Goal: Task Accomplishment & Management: Manage account settings

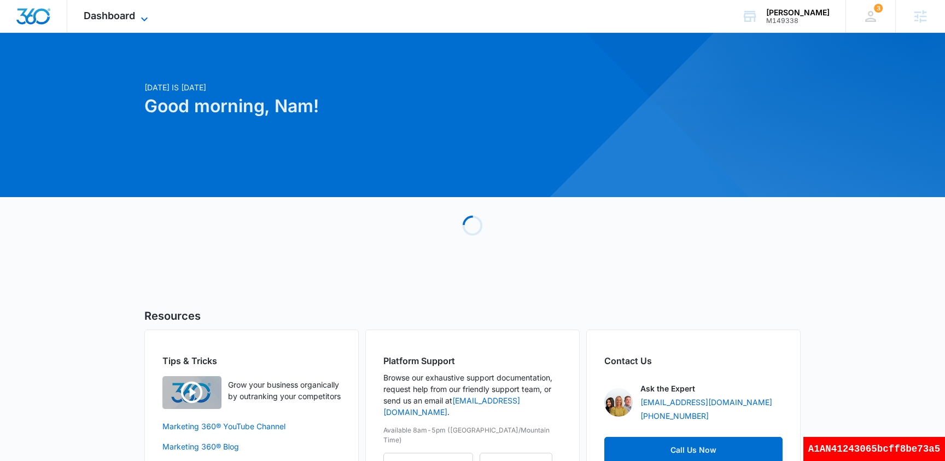
click at [124, 12] on span "Dashboard" at bounding box center [109, 15] width 51 height 11
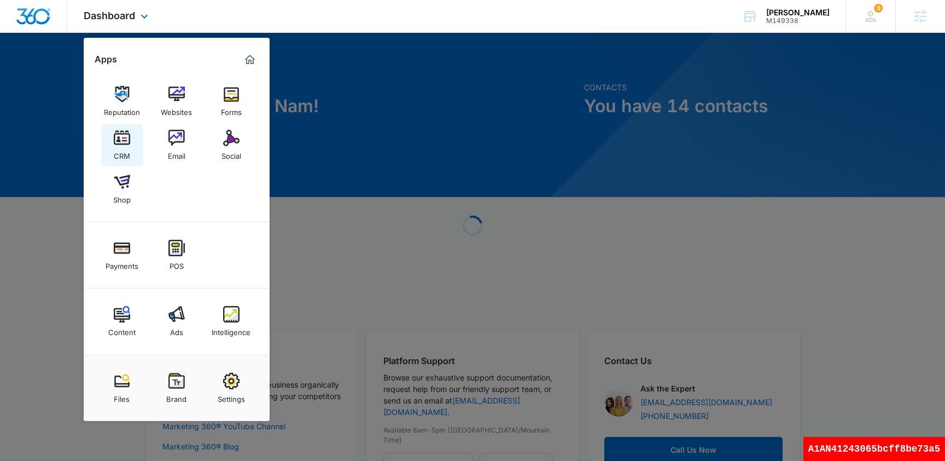
click at [127, 142] on img at bounding box center [122, 138] width 16 height 16
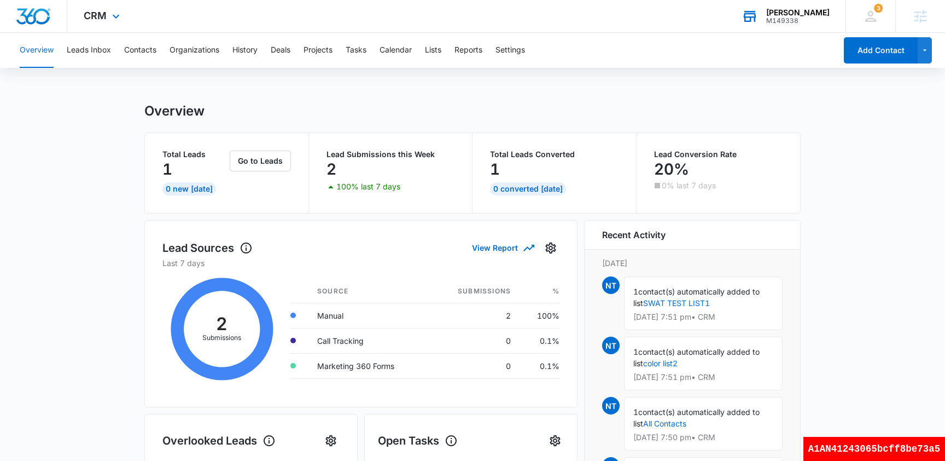
click at [794, 22] on div "M149338" at bounding box center [797, 21] width 63 height 8
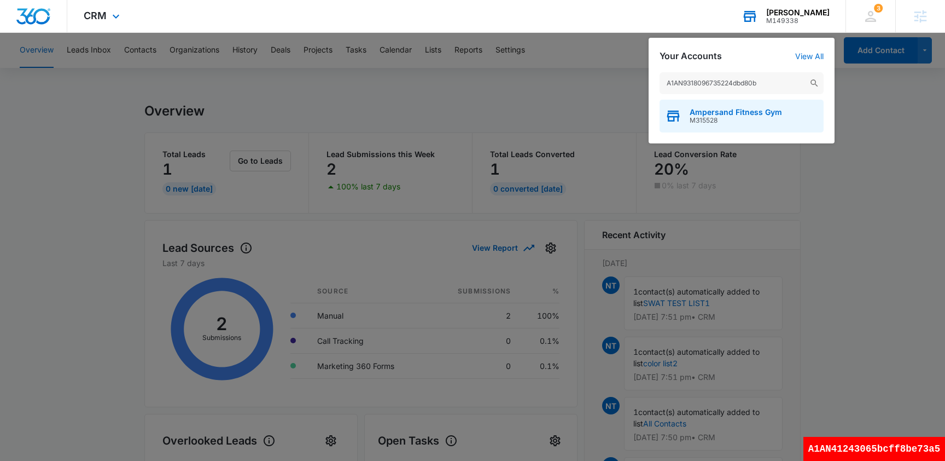
type input "A1AN9318096735224dbd80b"
click at [721, 123] on span "M315528" at bounding box center [736, 121] width 92 height 8
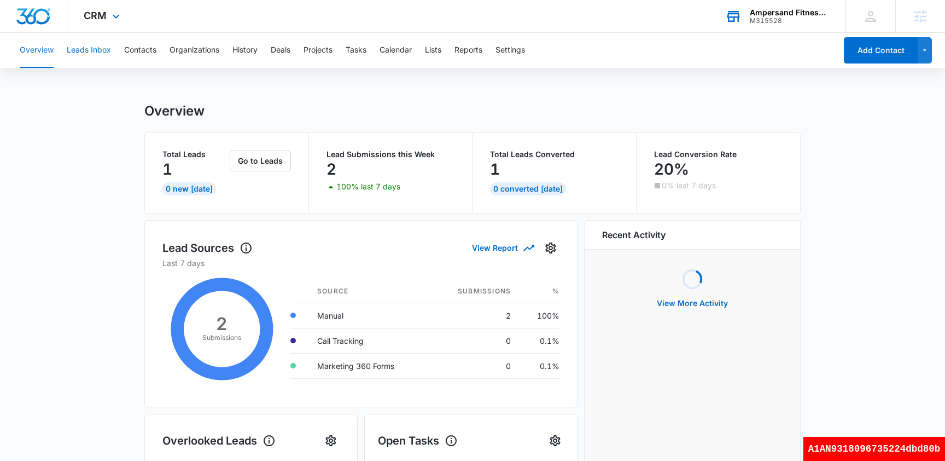
click at [96, 51] on button "Leads Inbox" at bounding box center [89, 50] width 44 height 35
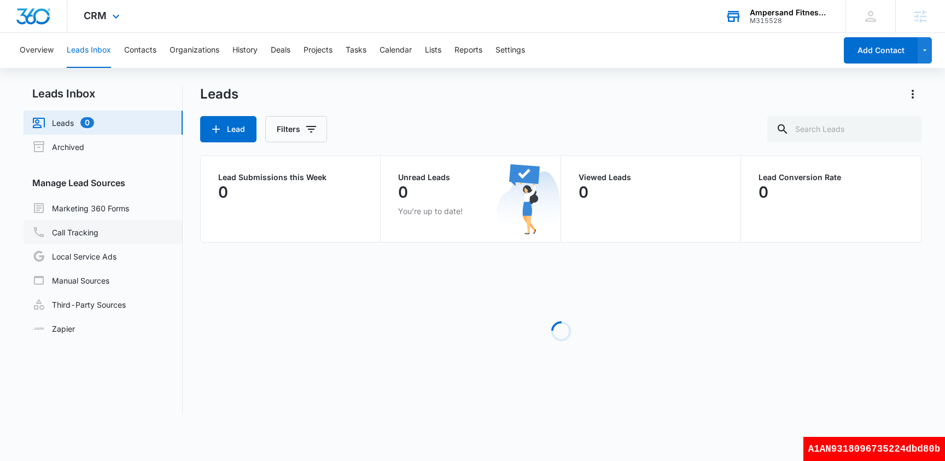
click at [96, 237] on link "Call Tracking" at bounding box center [65, 231] width 66 height 13
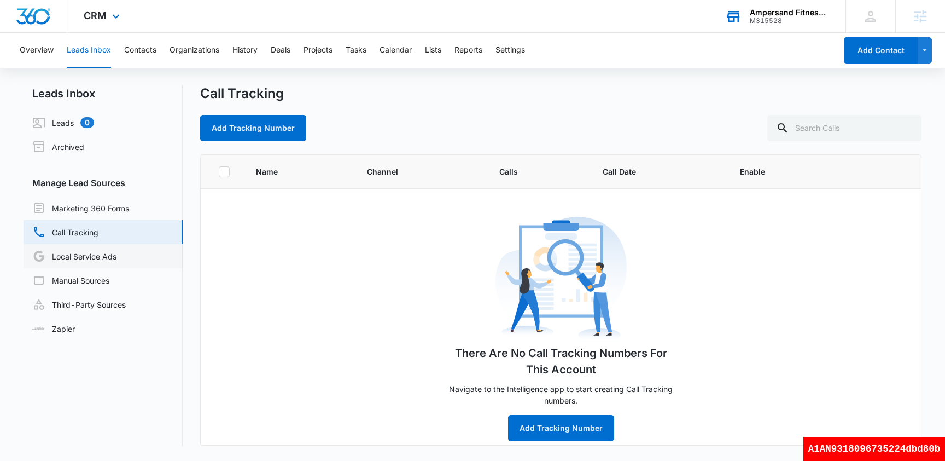
click at [97, 254] on link "Local Service Ads" at bounding box center [74, 255] width 84 height 13
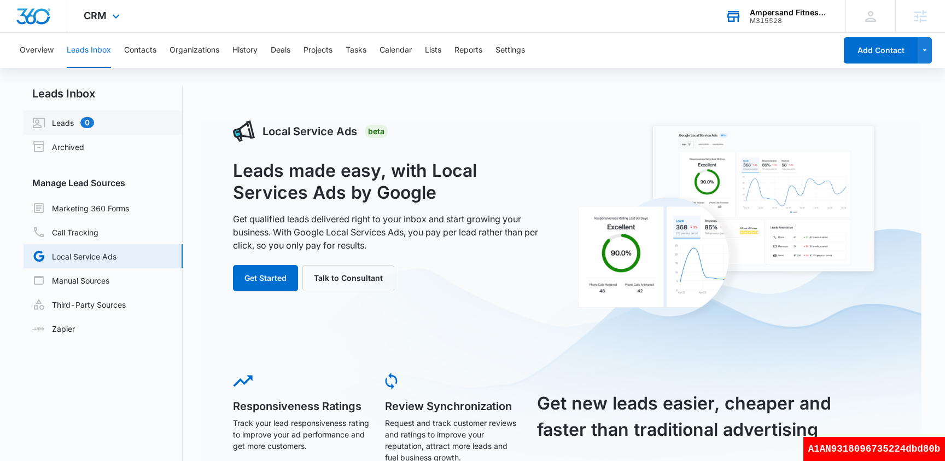
click at [68, 121] on link "Leads 0" at bounding box center [63, 122] width 62 height 13
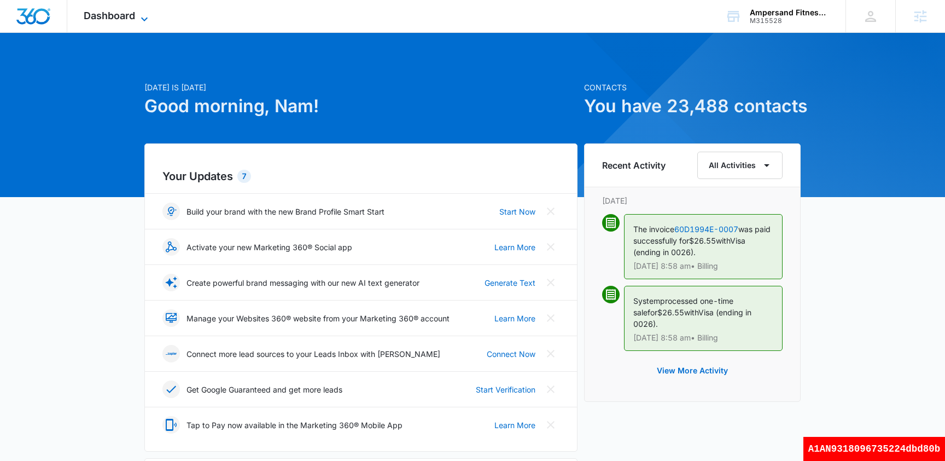
click at [133, 16] on span "Dashboard" at bounding box center [109, 15] width 51 height 11
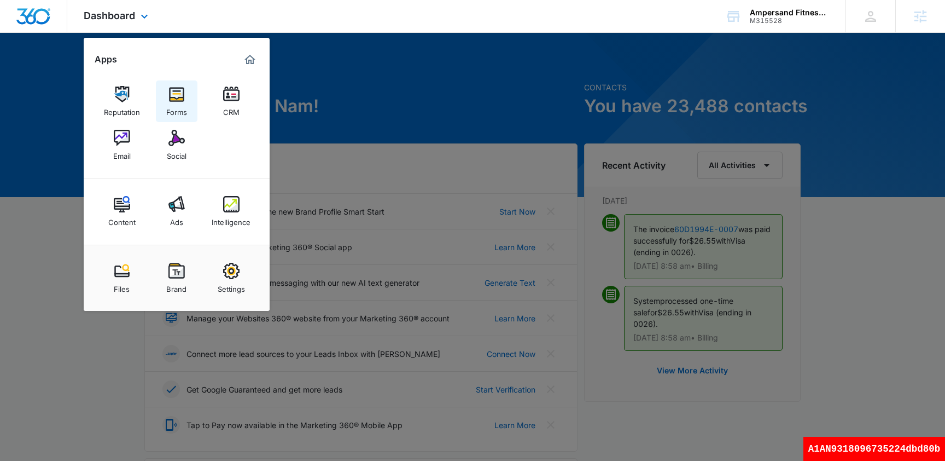
click at [178, 97] on img at bounding box center [176, 94] width 16 height 16
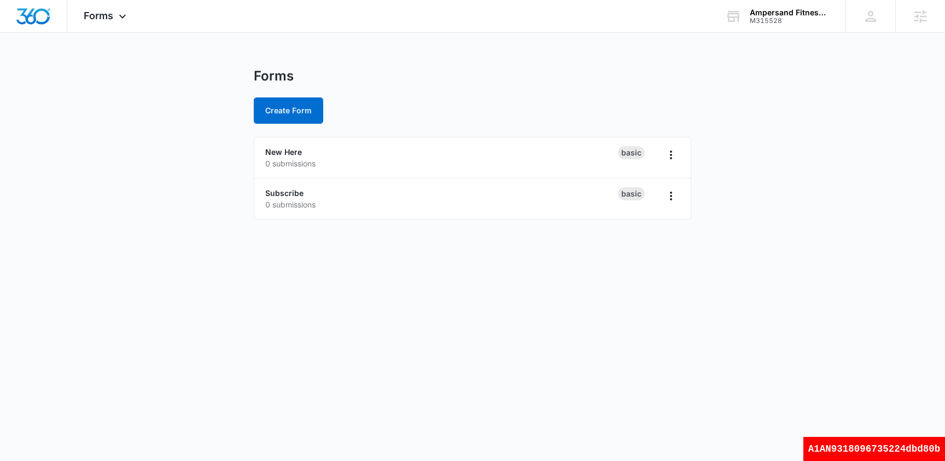
click at [823, 443] on div "A1AN9318096735224dbd80b" at bounding box center [875, 449] width 142 height 24
copy div "A1AN9318096735224dbd80b"
click at [357, 343] on body "Forms Apps Reputation Forms CRM Email Social Content Ads Intelligence Files Bra…" at bounding box center [472, 230] width 945 height 461
click at [103, 11] on span "Forms" at bounding box center [99, 15] width 30 height 11
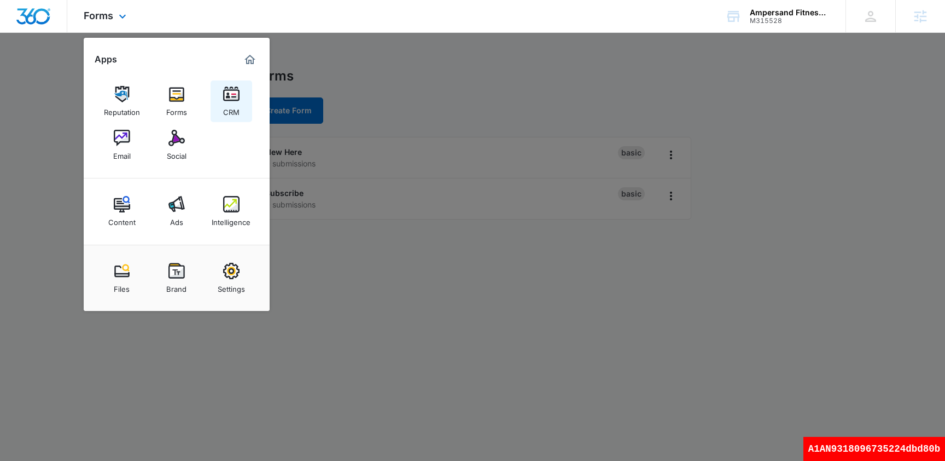
click at [233, 97] on img at bounding box center [231, 94] width 16 height 16
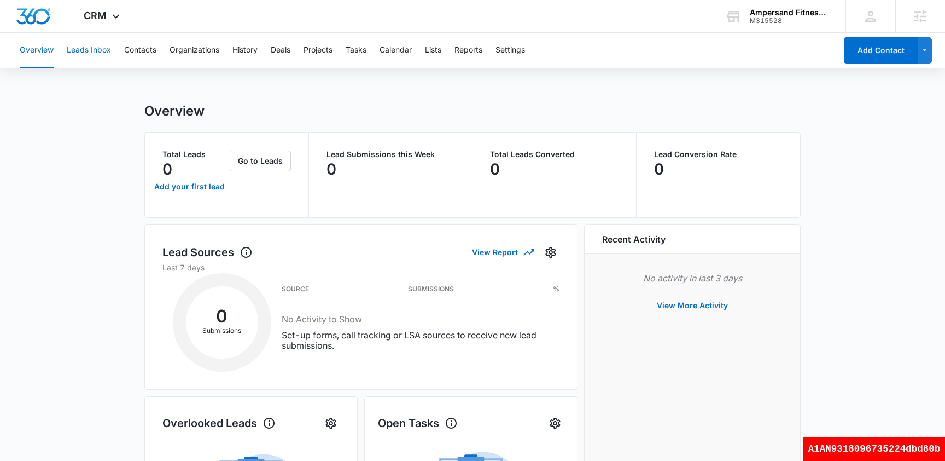
click at [86, 44] on button "Leads Inbox" at bounding box center [89, 50] width 44 height 35
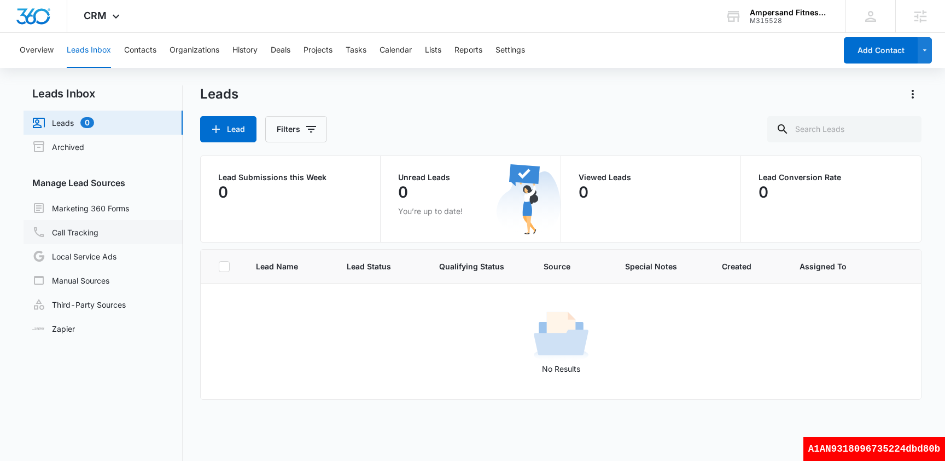
click at [98, 232] on link "Call Tracking" at bounding box center [65, 231] width 66 height 13
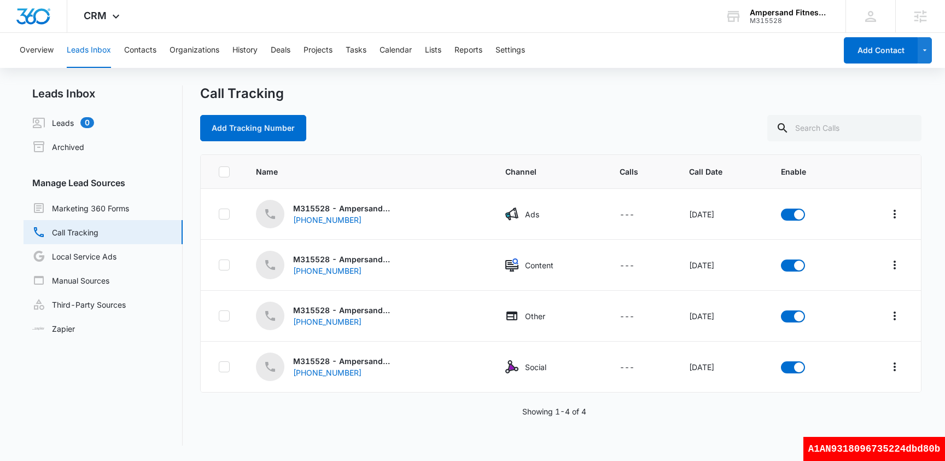
click at [618, 101] on div "Call Tracking" at bounding box center [560, 93] width 721 height 16
click at [602, 96] on div "Call Tracking" at bounding box center [560, 93] width 721 height 16
click at [64, 126] on link "Leads 0" at bounding box center [63, 122] width 62 height 13
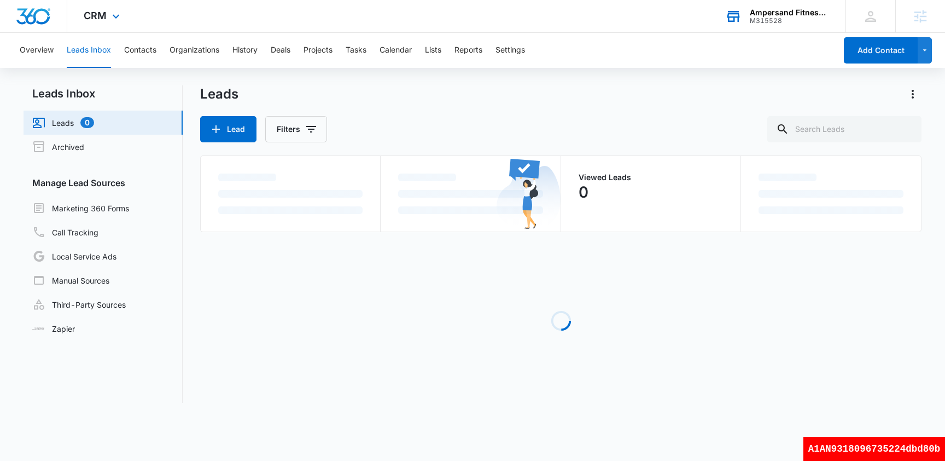
click at [771, 22] on div "M315528" at bounding box center [790, 21] width 80 height 8
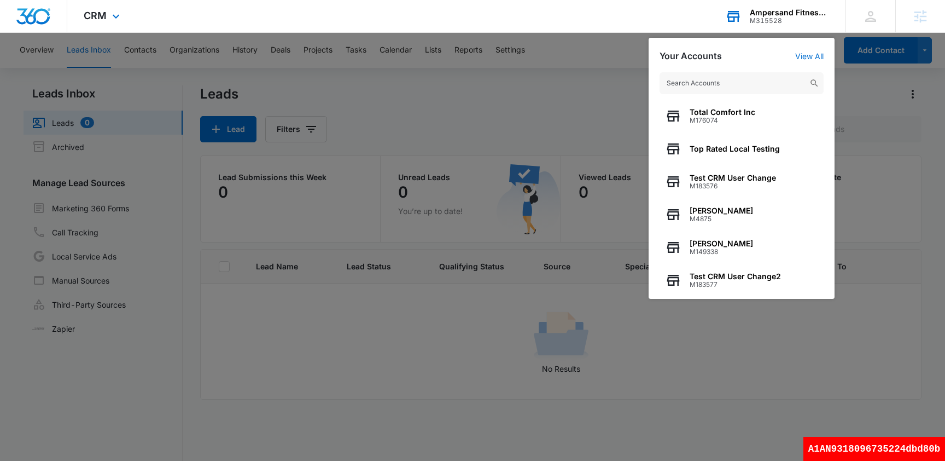
type input "596"
click at [726, 73] on input "text" at bounding box center [742, 83] width 164 height 22
paste input "A1AN121816652943796bb00"
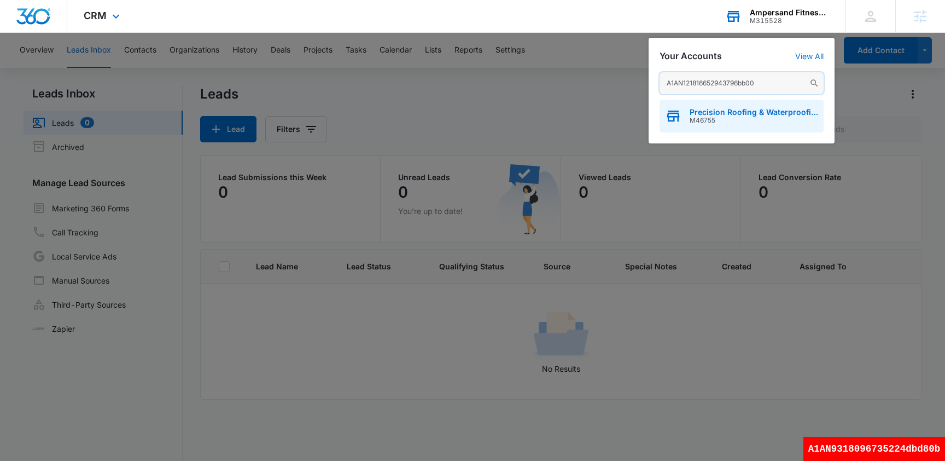
type input "A1AN121816652943796bb00"
click at [717, 124] on span "M46755" at bounding box center [754, 121] width 129 height 8
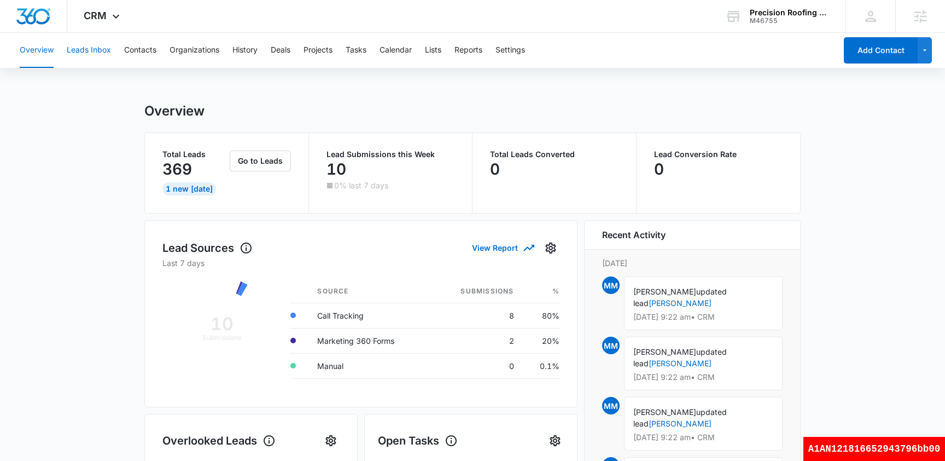
click at [98, 53] on button "Leads Inbox" at bounding box center [89, 50] width 44 height 35
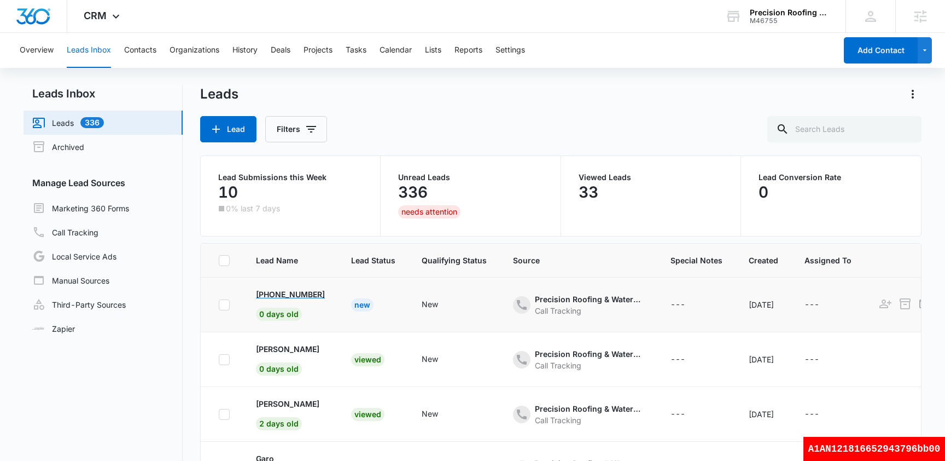
click at [289, 293] on p "+19495926293" at bounding box center [290, 293] width 69 height 11
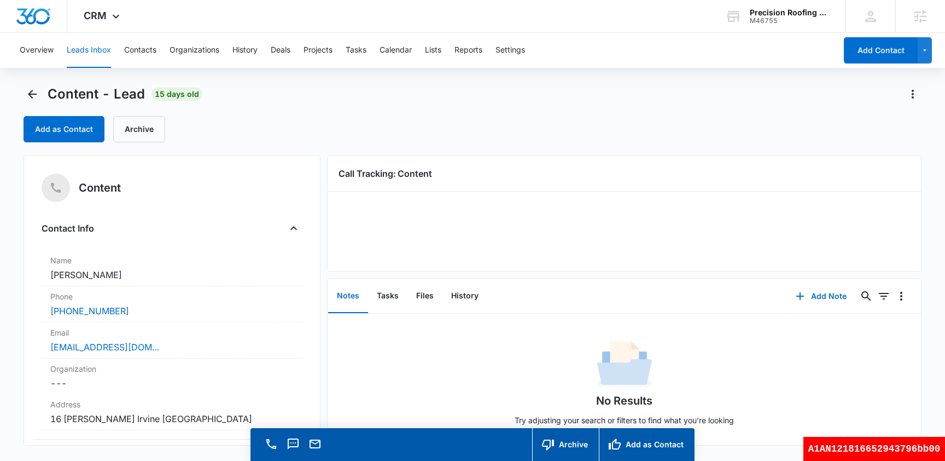
click at [333, 95] on div "Content - Lead 15 days old" at bounding box center [473, 94] width 898 height 18
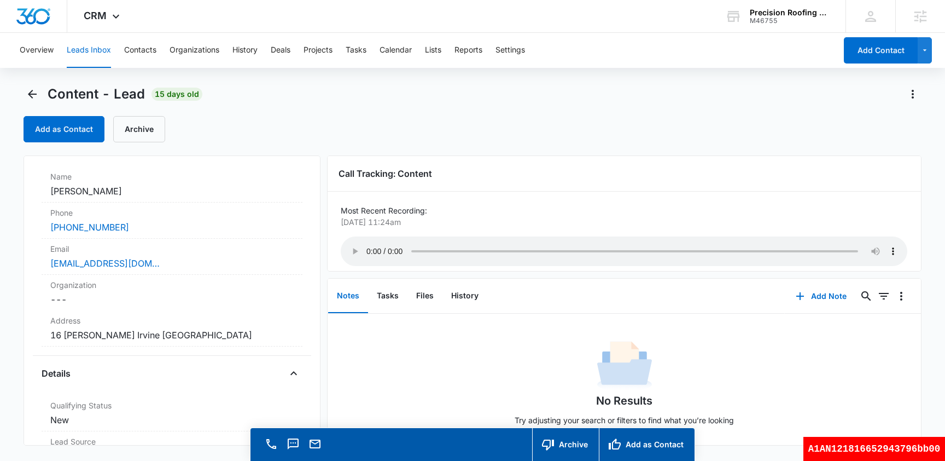
scroll to position [50, 0]
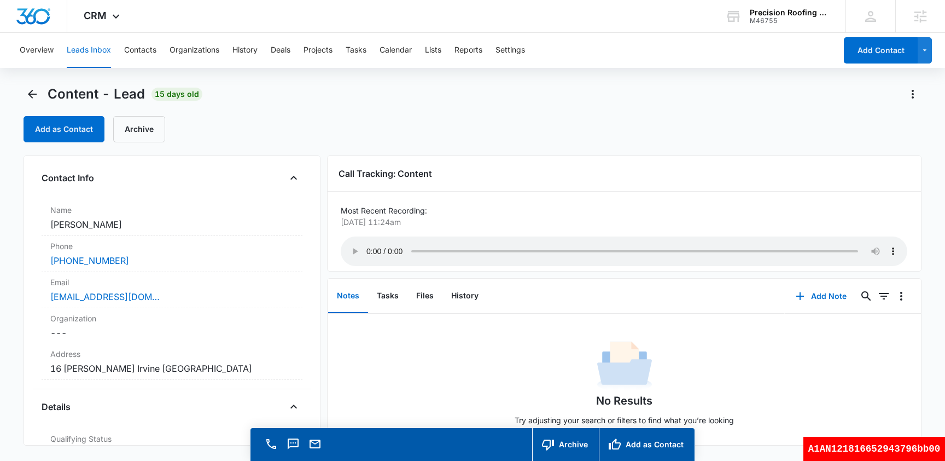
click at [84, 53] on button "Leads Inbox" at bounding box center [89, 50] width 44 height 35
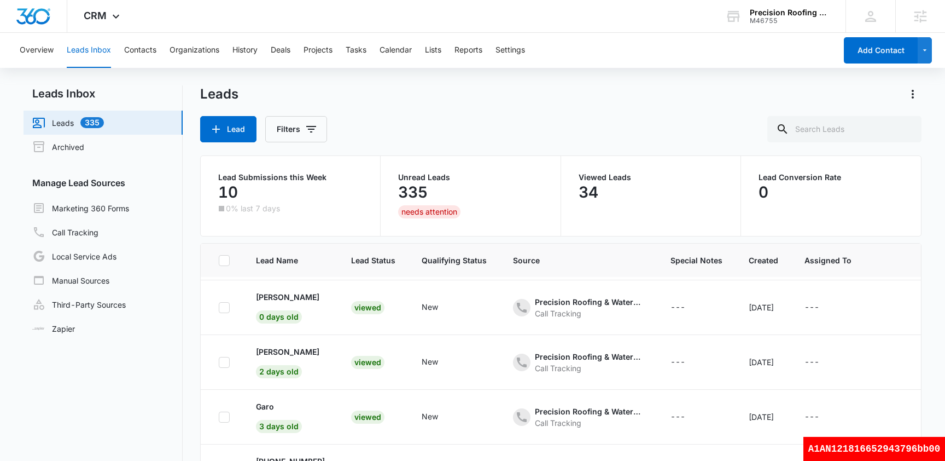
scroll to position [15, 0]
